Goal: Task Accomplishment & Management: Manage account settings

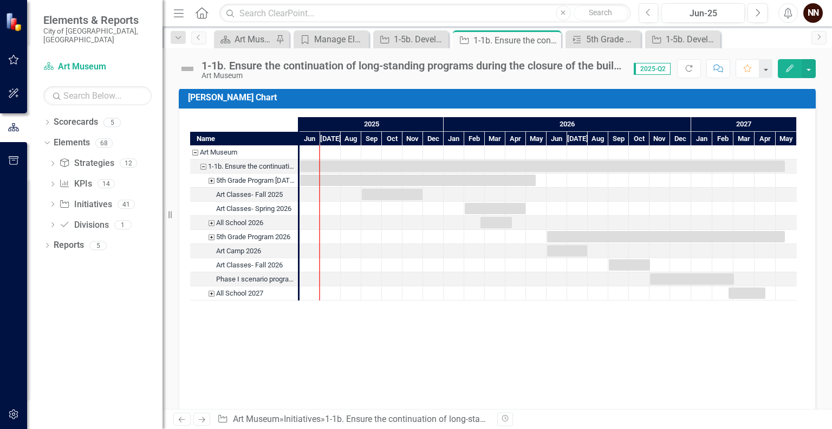
scroll to position [1063, 0]
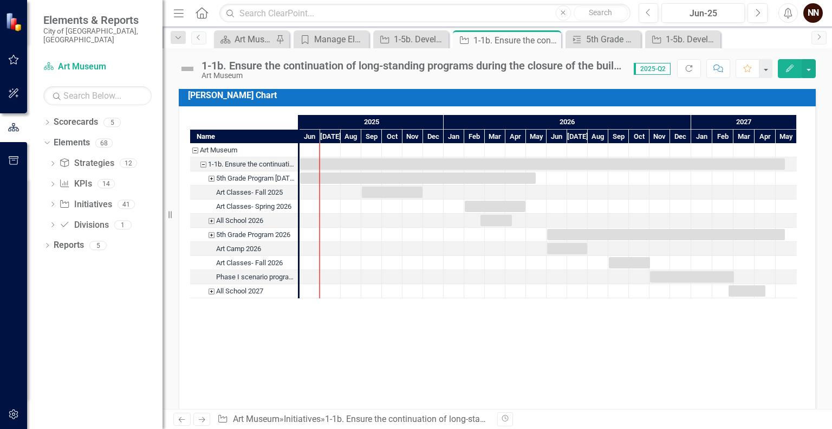
click at [211, 177] on div "5th Grade Program 2025-2026" at bounding box center [211, 178] width 10 height 14
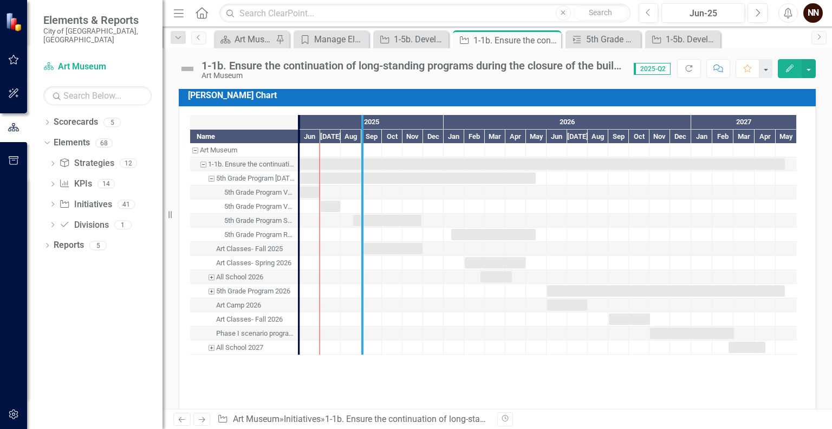
drag, startPoint x: 298, startPoint y: 125, endPoint x: 366, endPoint y: 123, distance: 67.2
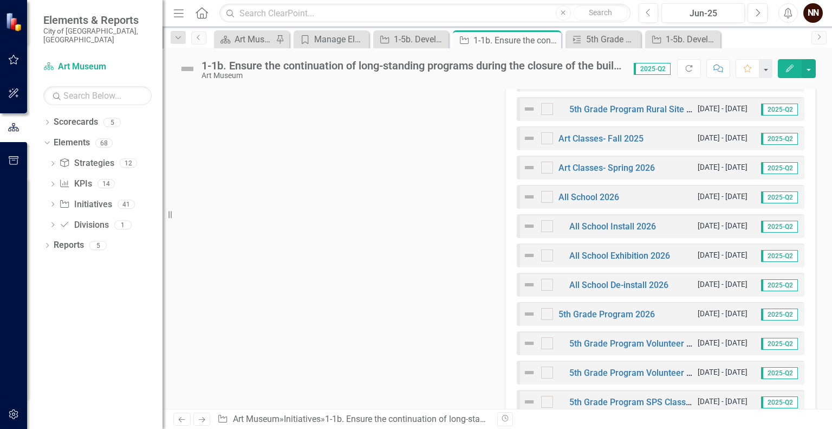
scroll to position [466, 0]
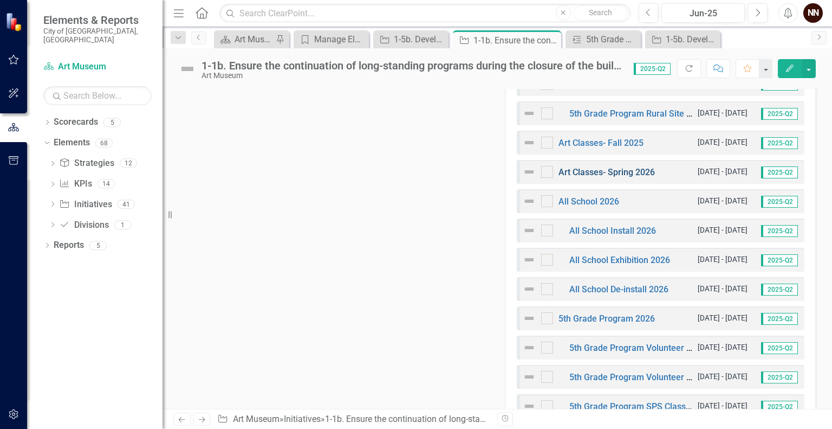
click at [600, 170] on link "Art Classes- Spring 2026" at bounding box center [607, 172] width 96 height 10
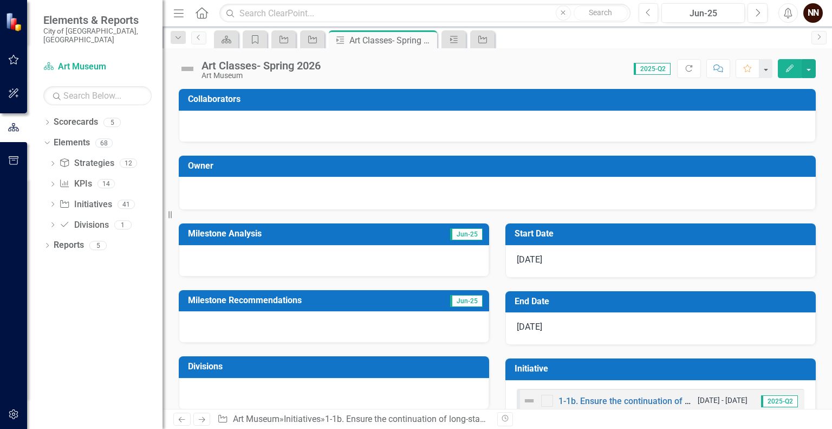
click at [789, 74] on button "Edit" at bounding box center [790, 68] width 24 height 19
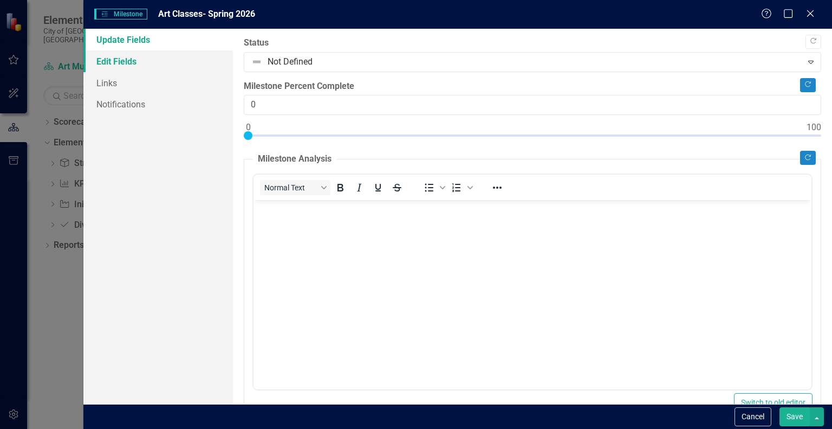
click at [196, 63] on link "Edit Fields" at bounding box center [158, 61] width 150 height 22
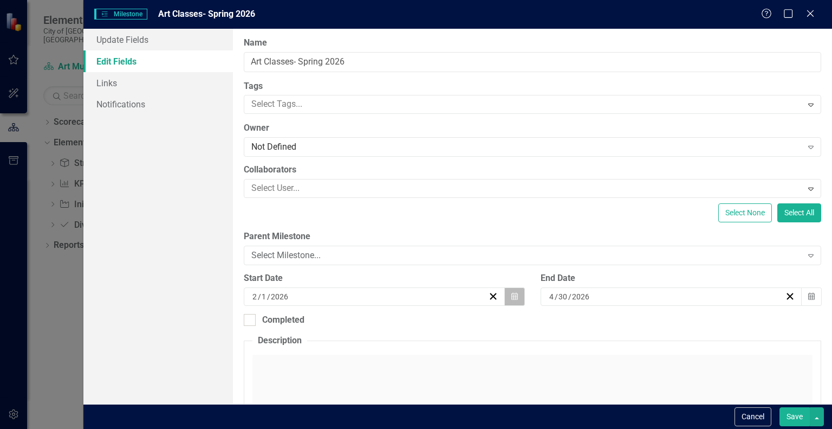
click at [514, 294] on icon "Calendar" at bounding box center [514, 297] width 7 height 8
click at [293, 320] on button "‹" at bounding box center [281, 318] width 24 height 24
click at [380, 352] on button "1" at bounding box center [366, 353] width 27 height 20
click at [804, 423] on button "Save" at bounding box center [795, 416] width 30 height 19
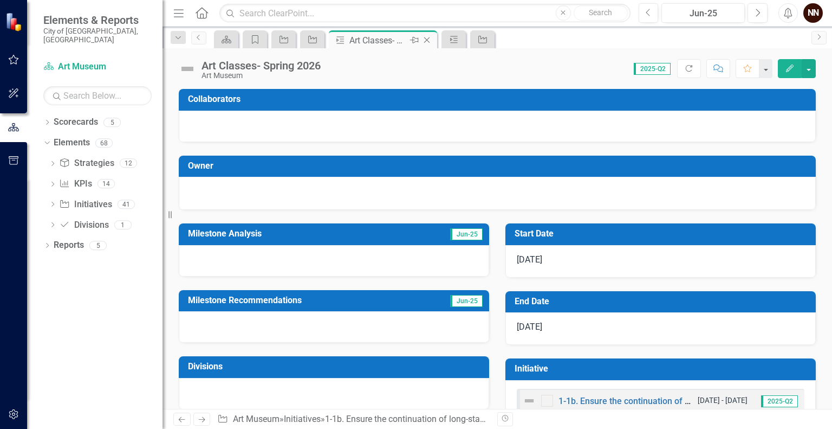
click at [427, 40] on icon "Close" at bounding box center [426, 40] width 11 height 9
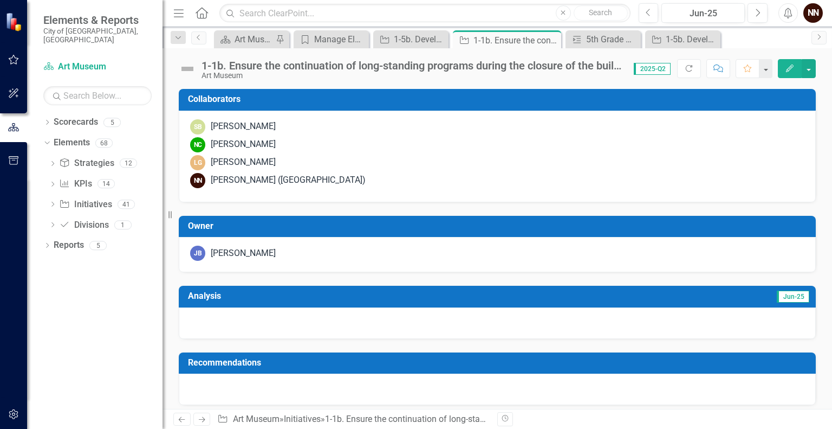
checkbox input "false"
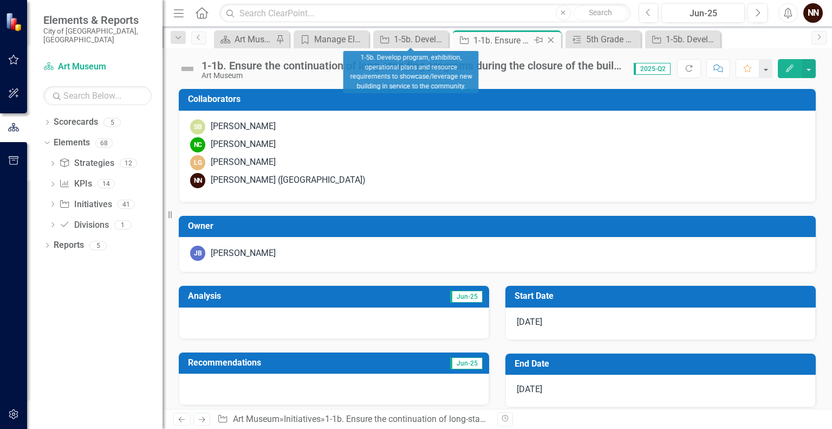
checkbox input "true"
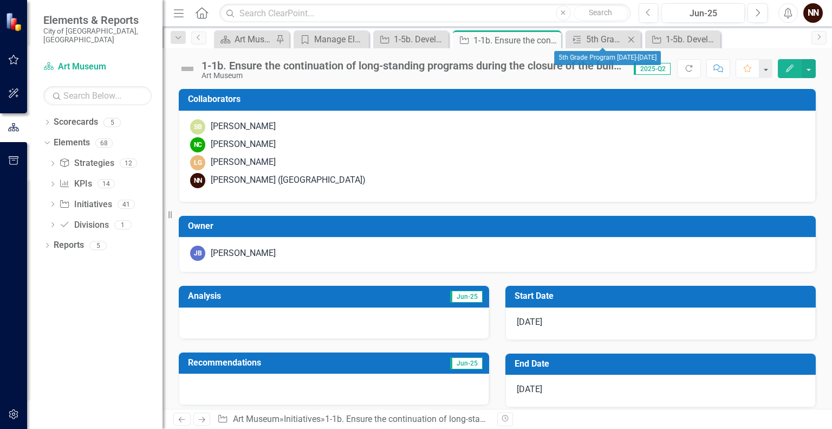
click at [631, 38] on icon at bounding box center [631, 39] width 6 height 6
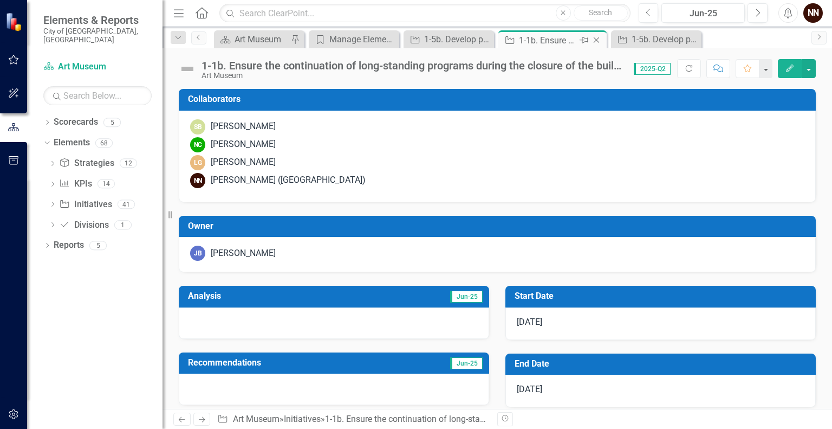
click at [559, 42] on div "1-1b. Ensure the continuation of long-standing programs during the closure of t…" at bounding box center [548, 41] width 58 height 14
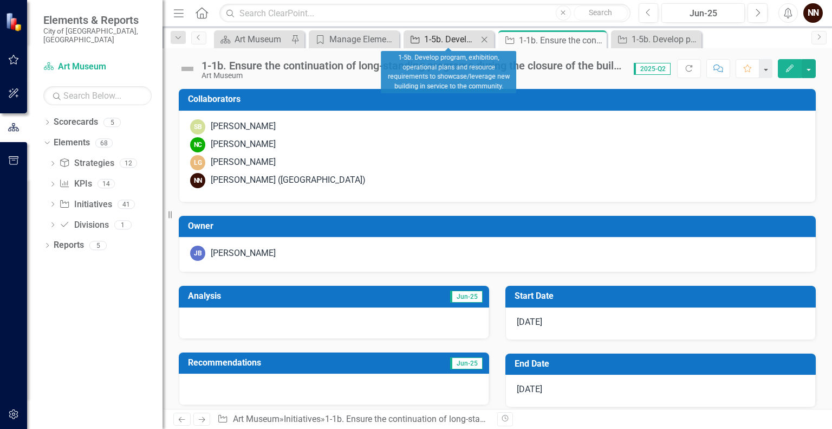
click at [461, 45] on div "1-5b. Develop program, exhibition, operational plans and resource requirements …" at bounding box center [451, 40] width 54 height 14
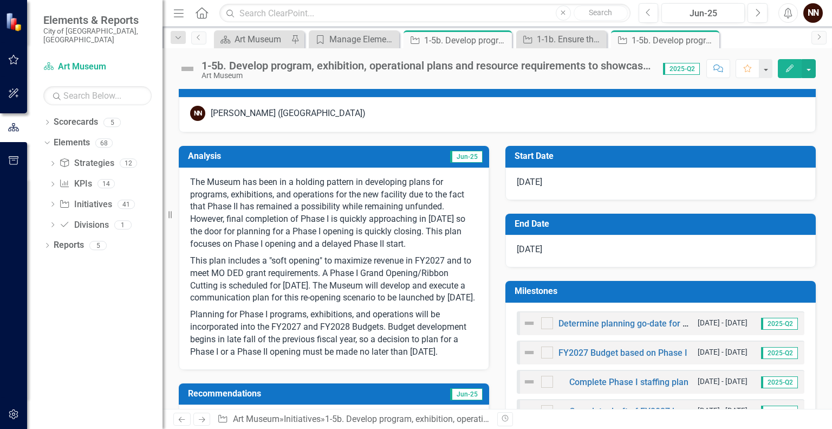
scroll to position [173, 0]
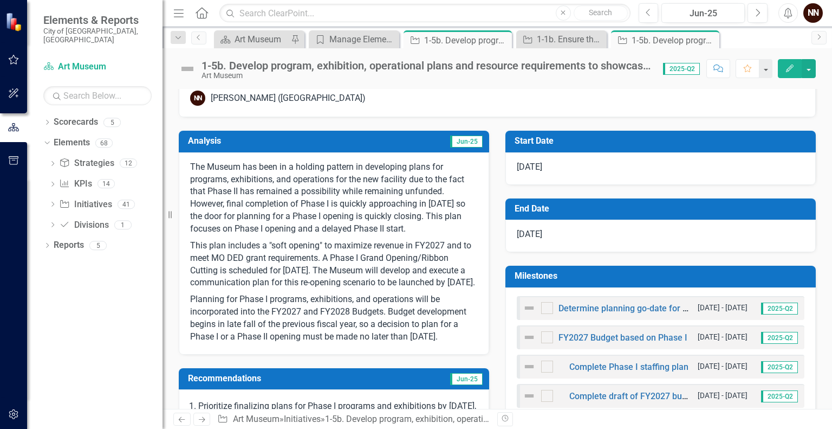
click at [349, 250] on p "This plan includes a "soft opening" to maximize revenue in FY2027 and to meet M…" at bounding box center [334, 264] width 288 height 54
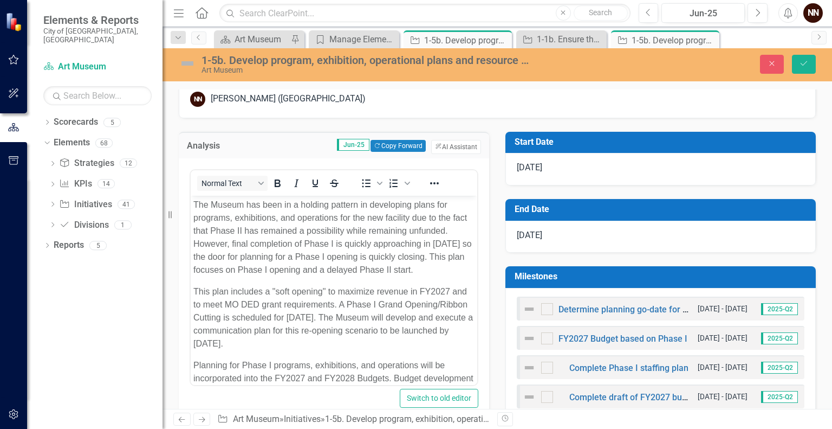
scroll to position [0, 0]
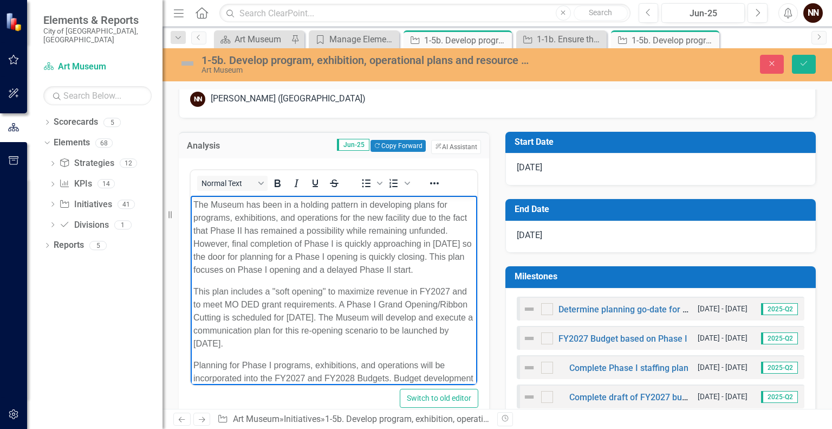
click at [369, 349] on p "This plan includes a "soft opening" to maximize revenue in FY2027 and to meet M…" at bounding box center [333, 316] width 281 height 65
click at [815, 68] on button "Save" at bounding box center [804, 64] width 24 height 19
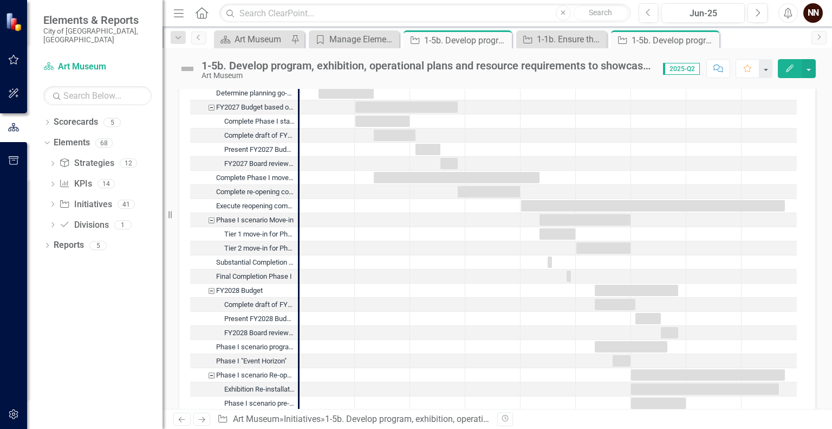
scroll to position [1234, 0]
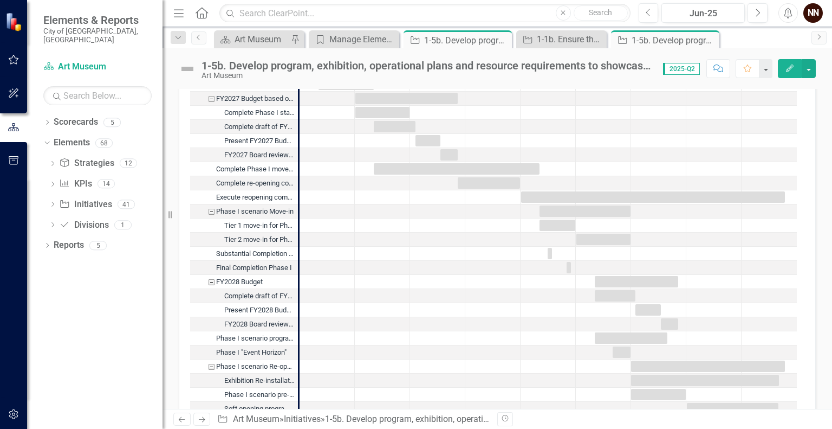
click at [212, 207] on div "Phase I scenario Move-in" at bounding box center [211, 211] width 10 height 14
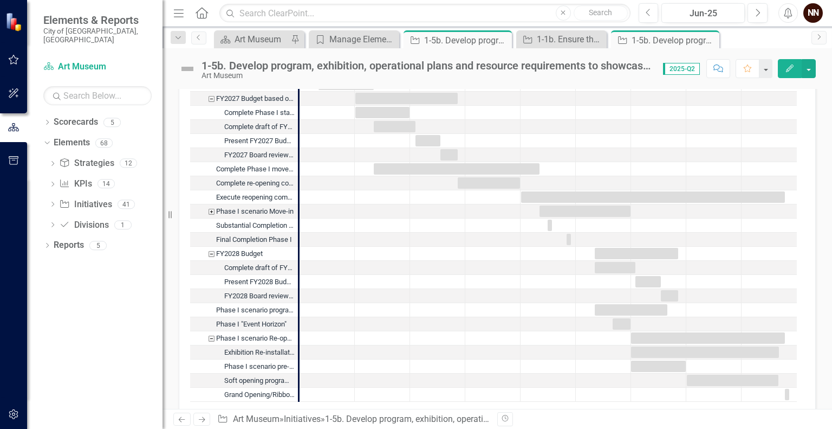
click at [210, 251] on div "FY2028 Budget" at bounding box center [211, 253] width 10 height 14
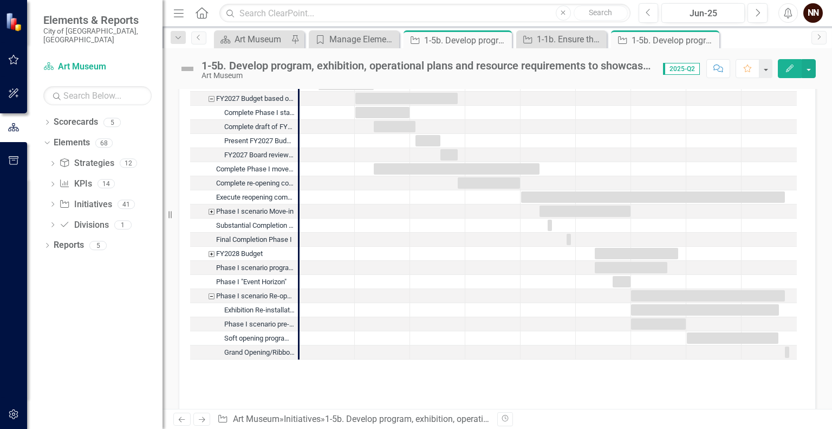
click at [210, 294] on div "Phase I scenario Re-opening" at bounding box center [211, 296] width 10 height 14
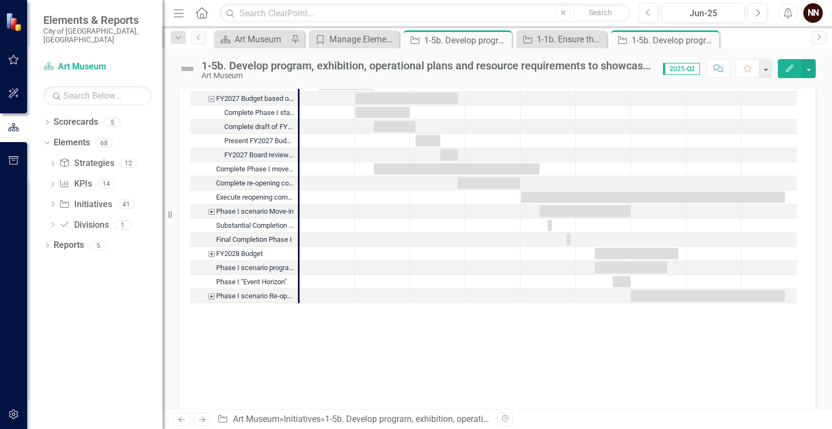
click at [211, 99] on div "FY2027 Budget based on Phase I" at bounding box center [211, 99] width 10 height 14
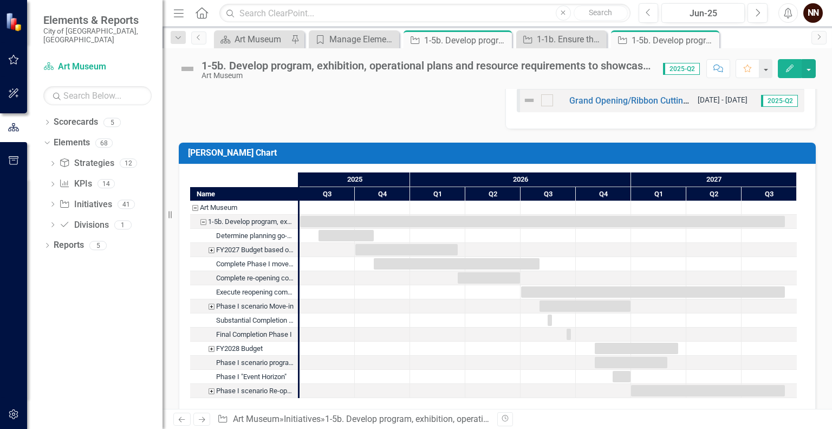
scroll to position [1076, 0]
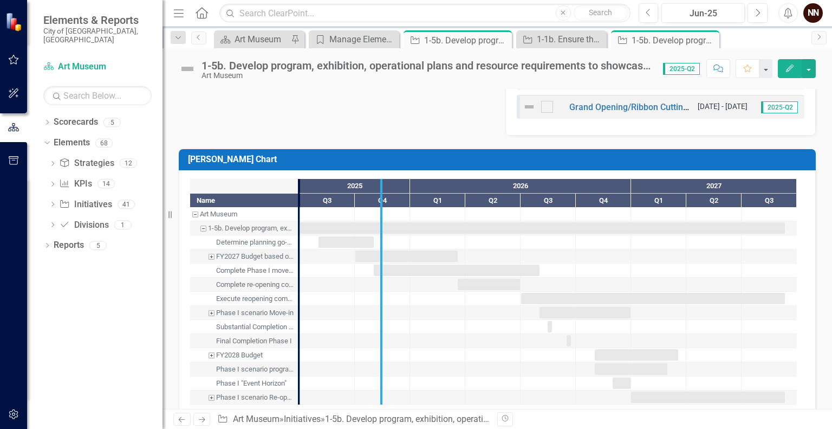
drag, startPoint x: 298, startPoint y: 190, endPoint x: 381, endPoint y: 208, distance: 84.3
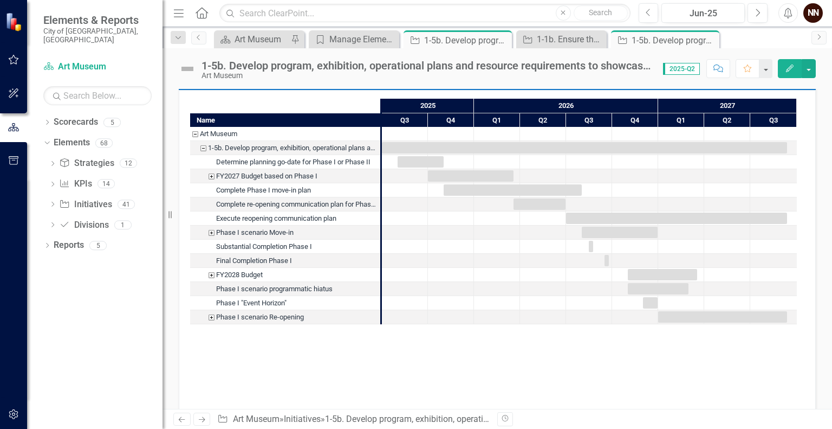
scroll to position [1158, 0]
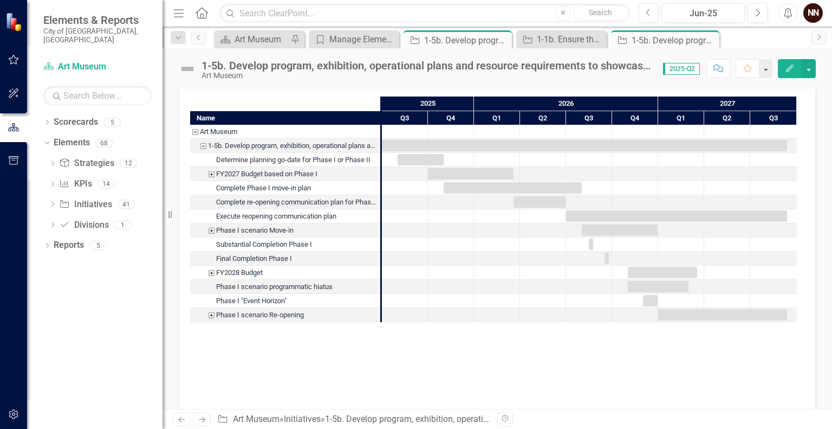
click at [209, 315] on div "Phase I scenario Re-opening" at bounding box center [211, 315] width 10 height 14
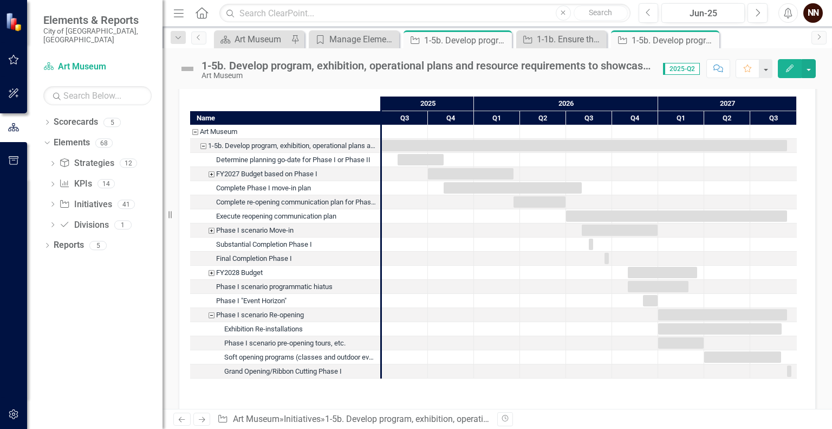
click at [208, 232] on div "Phase I scenario Move-in" at bounding box center [211, 230] width 10 height 14
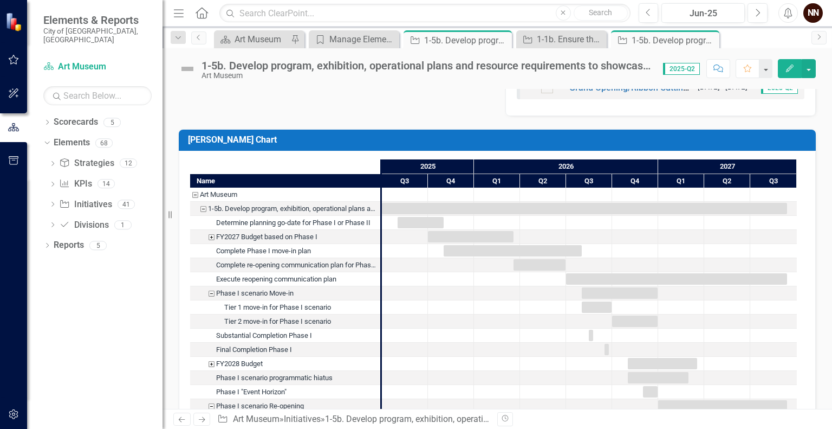
scroll to position [1074, 0]
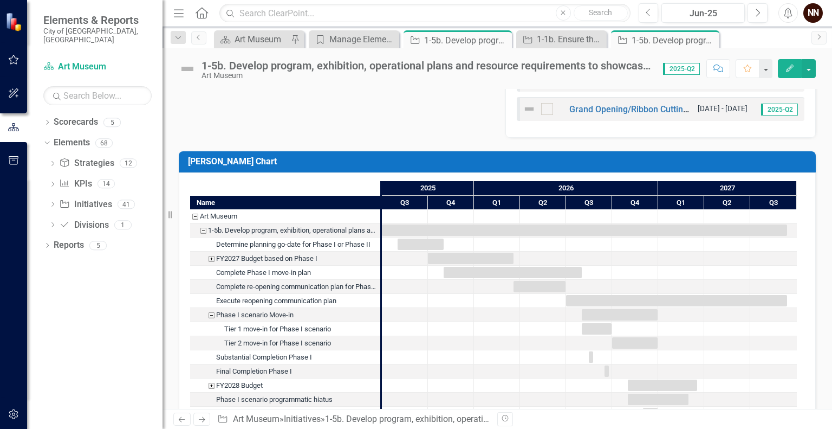
click at [211, 255] on div "FY2027 Budget based on Phase I" at bounding box center [211, 258] width 10 height 14
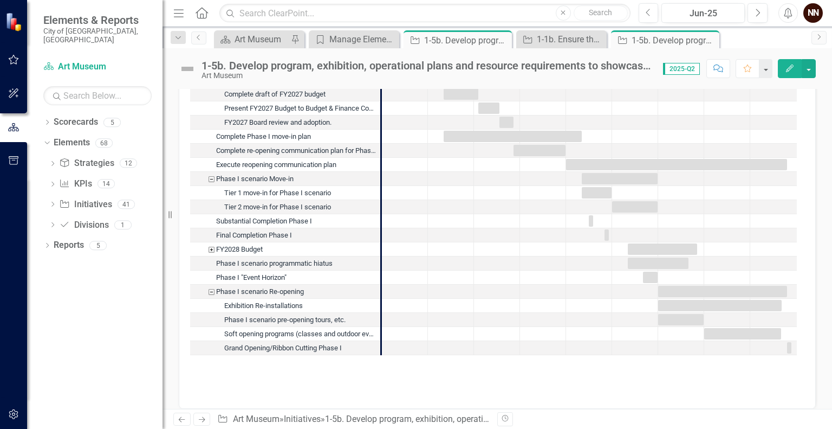
scroll to position [1275, 0]
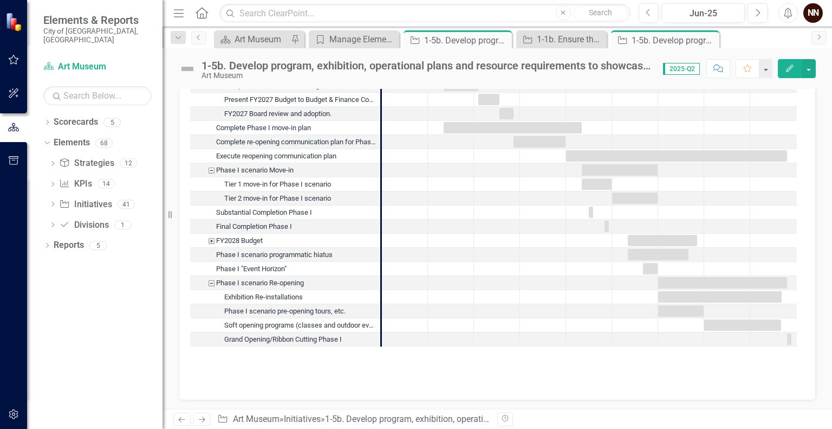
click at [210, 237] on div "FY2028 Budget" at bounding box center [211, 240] width 10 height 14
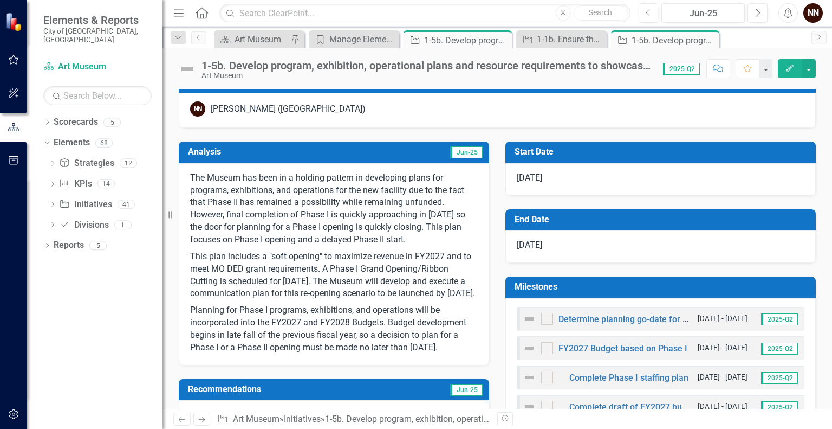
scroll to position [0, 0]
